Goal: Navigation & Orientation: Locate item on page

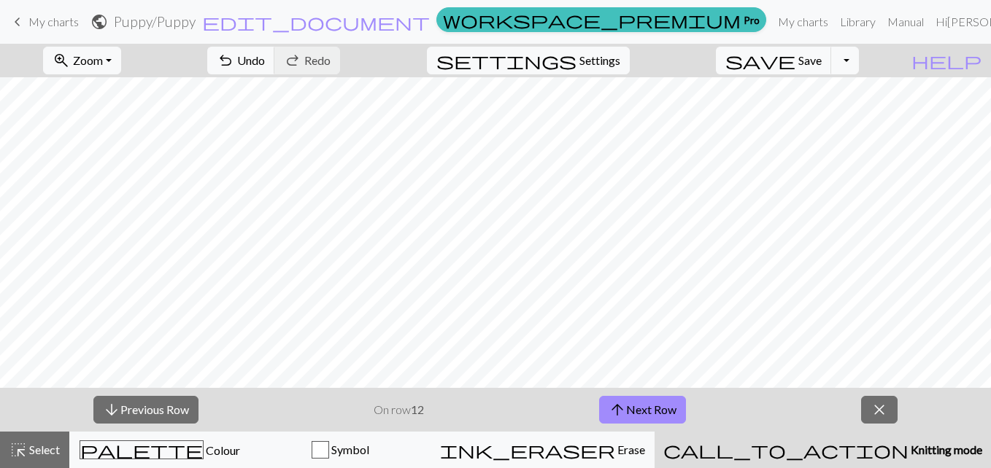
scroll to position [439, 0]
click at [640, 405] on button "arrow_upward Next Row" at bounding box center [642, 410] width 87 height 28
click at [640, 409] on button "arrow_upward Next Row" at bounding box center [642, 410] width 87 height 28
click at [646, 399] on button "arrow_upward Next Row" at bounding box center [642, 410] width 87 height 28
click at [646, 404] on button "arrow_upward Next Row" at bounding box center [642, 410] width 87 height 28
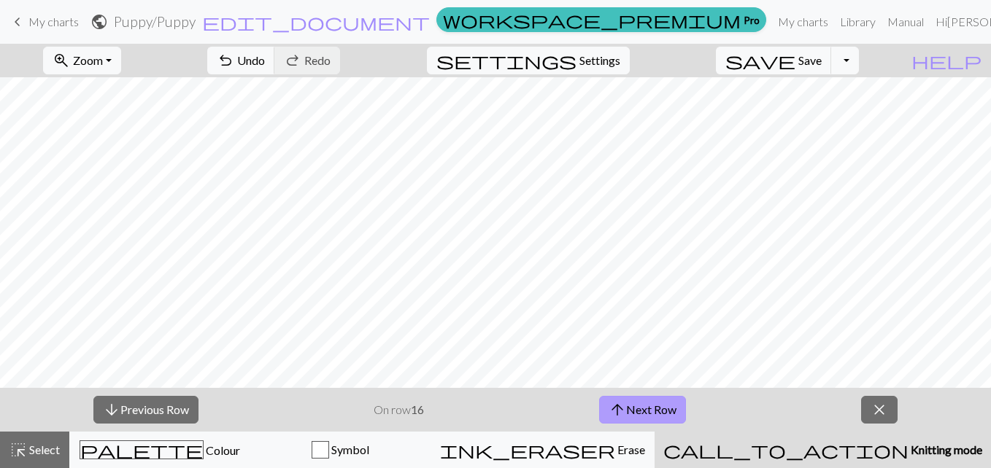
scroll to position [401, 0]
click at [643, 409] on button "arrow_upward Next Row" at bounding box center [642, 410] width 87 height 28
click at [652, 412] on button "arrow_upward Next Row" at bounding box center [642, 410] width 87 height 28
click at [674, 406] on button "arrow_upward Next Row" at bounding box center [642, 410] width 87 height 28
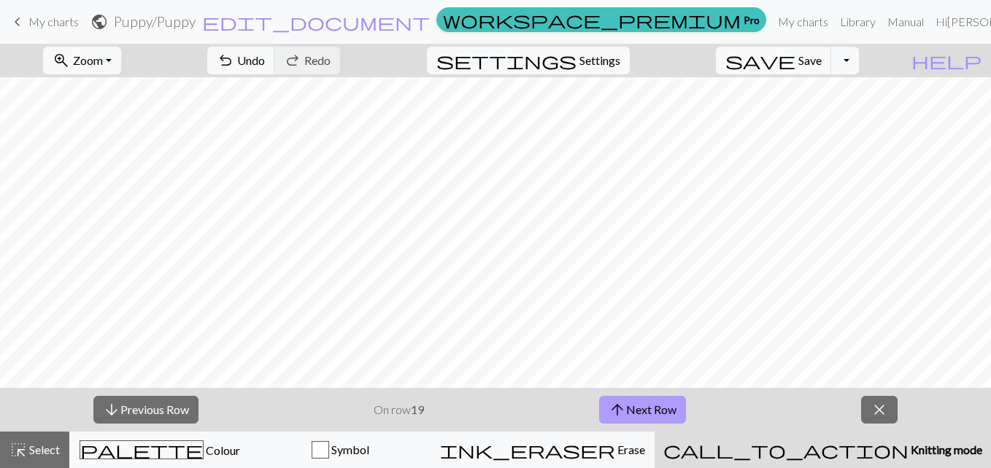
click at [635, 407] on button "arrow_upward Next Row" at bounding box center [642, 410] width 87 height 28
click at [651, 405] on button "arrow_upward Next Row" at bounding box center [642, 410] width 87 height 28
click at [659, 406] on button "arrow_upward Next Row" at bounding box center [642, 410] width 87 height 28
click at [650, 402] on button "arrow_upward Next Row" at bounding box center [642, 410] width 87 height 28
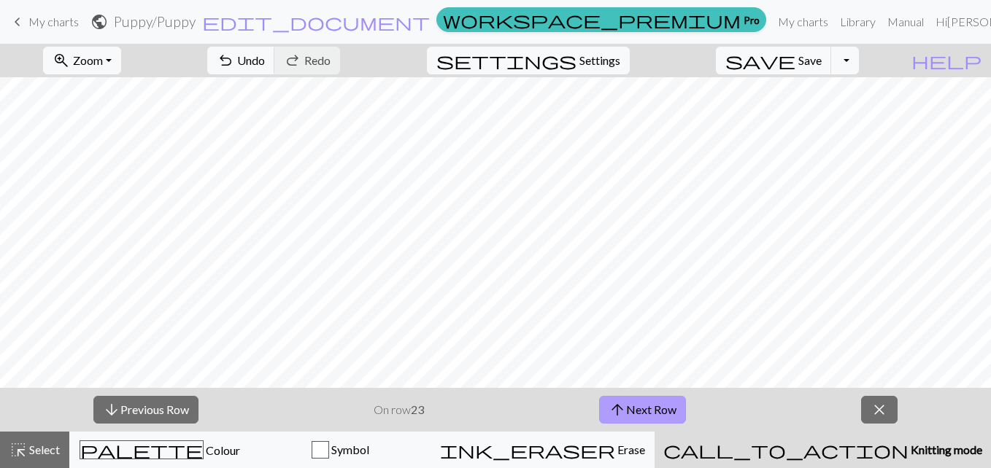
click at [647, 408] on button "arrow_upward Next Row" at bounding box center [642, 410] width 87 height 28
click at [647, 412] on button "arrow_upward Next Row" at bounding box center [642, 410] width 87 height 28
click at [647, 405] on button "arrow_upward Next Row" at bounding box center [642, 410] width 87 height 28
click at [655, 407] on button "arrow_upward Next Row" at bounding box center [642, 410] width 87 height 28
